Goal: Check status: Check status

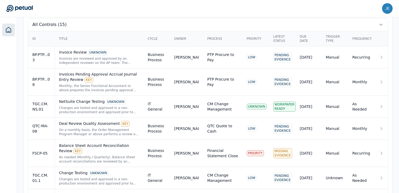
scroll to position [227, 0]
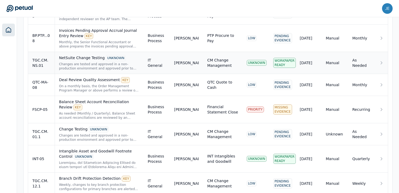
click at [113, 61] on div "UNKNOWN" at bounding box center [116, 58] width 20 height 6
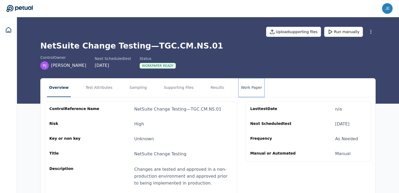
click at [246, 90] on button "Work Paper" at bounding box center [251, 88] width 25 height 19
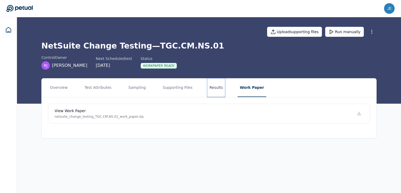
click at [216, 90] on button "Results" at bounding box center [217, 88] width 18 height 19
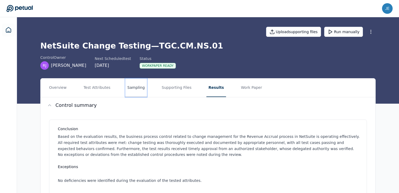
click at [125, 84] on button "Sampling" at bounding box center [136, 88] width 22 height 19
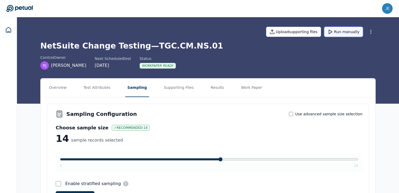
click at [355, 32] on button "Run manually" at bounding box center [343, 32] width 39 height 10
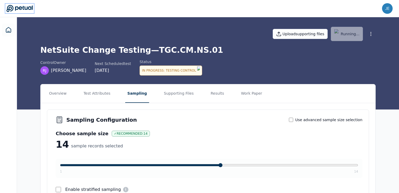
click at [20, 8] on icon at bounding box center [19, 8] width 26 height 7
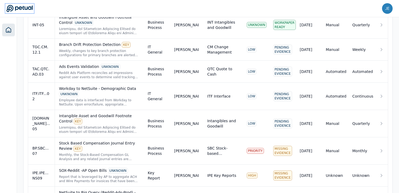
scroll to position [415, 0]
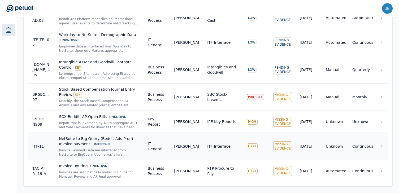
click at [99, 146] on div "UNKNOWN" at bounding box center [101, 145] width 20 height 6
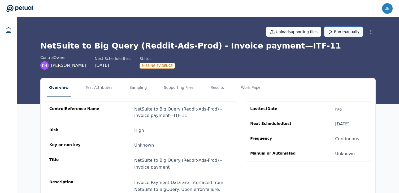
click at [333, 33] on icon at bounding box center [330, 31] width 5 height 5
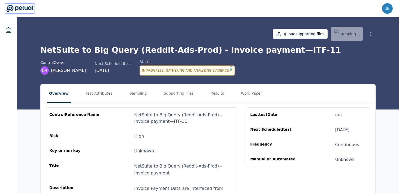
click at [16, 10] on icon at bounding box center [19, 8] width 26 height 7
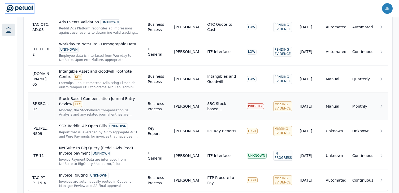
scroll to position [401, 0]
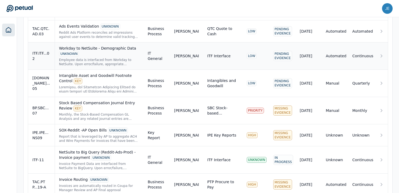
click at [91, 60] on div "Employee data is interfaced from Workday to NetSuite. Upon error/failure, appro…" at bounding box center [99, 62] width 80 height 8
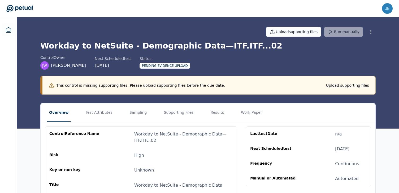
click at [288, 67] on div "control Owner [PERSON_NAME] Next Scheduled test [DATE] Status Pending Evidence …" at bounding box center [208, 62] width 336 height 15
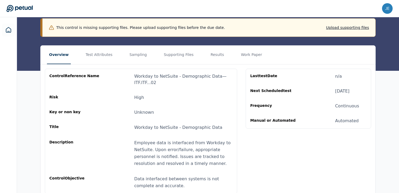
scroll to position [48, 0]
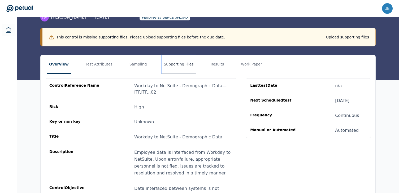
click at [181, 66] on button "Supporting Files" at bounding box center [179, 64] width 34 height 19
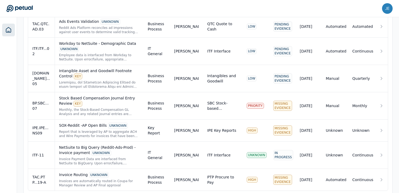
scroll to position [415, 0]
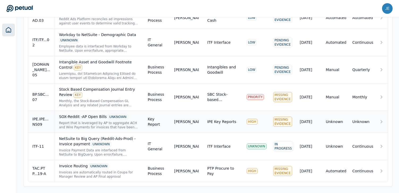
click at [86, 117] on div "SOX-Reddit -AP Open Bills UNKNOWN" at bounding box center [99, 117] width 80 height 6
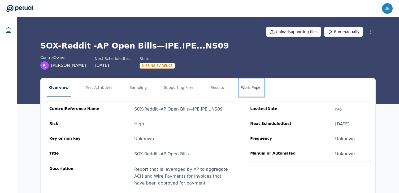
click at [244, 90] on button "Work Paper" at bounding box center [251, 88] width 25 height 19
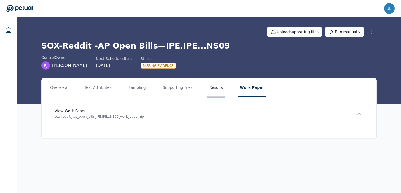
click at [217, 90] on button "Results" at bounding box center [217, 88] width 18 height 19
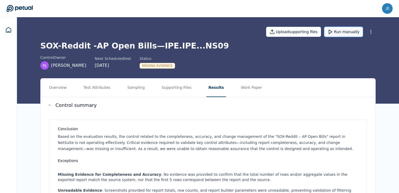
click at [341, 35] on button "Run manually" at bounding box center [343, 32] width 39 height 10
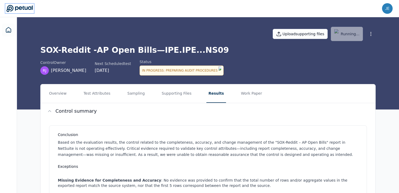
click at [28, 8] on icon at bounding box center [19, 8] width 26 height 7
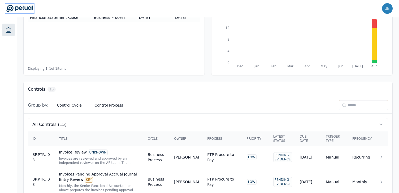
scroll to position [57, 0]
